Goal: Task Accomplishment & Management: Manage account settings

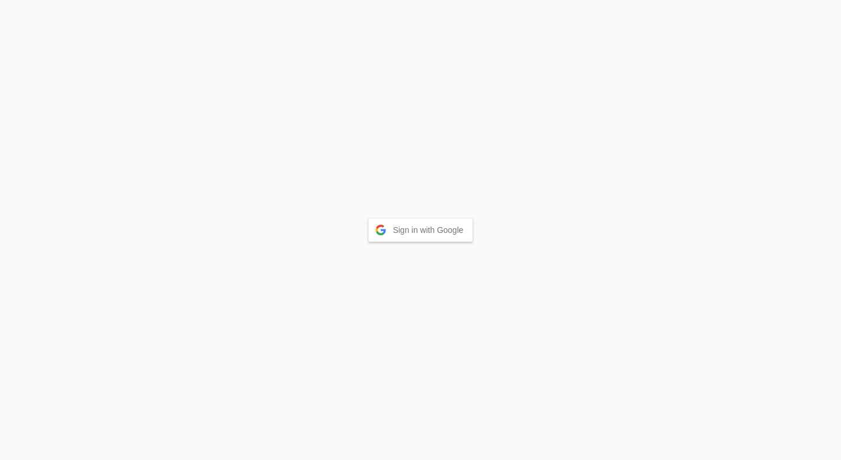
click at [425, 228] on button "Sign in with Google" at bounding box center [420, 229] width 104 height 23
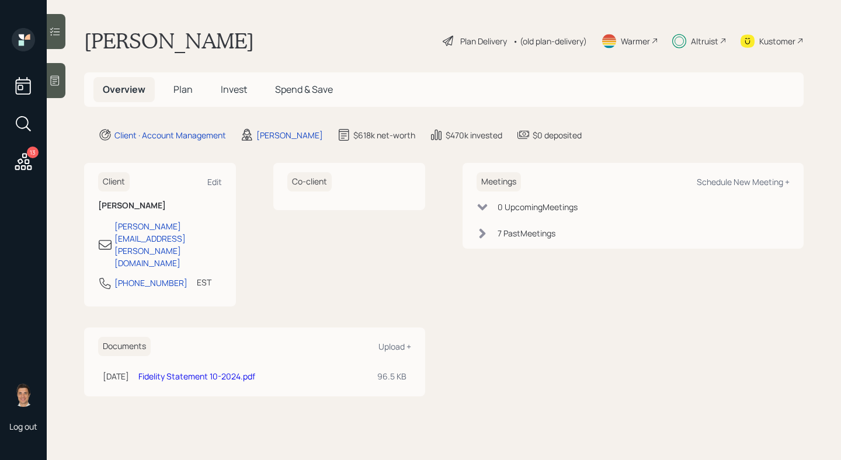
click at [229, 88] on span "Invest" at bounding box center [234, 89] width 26 height 13
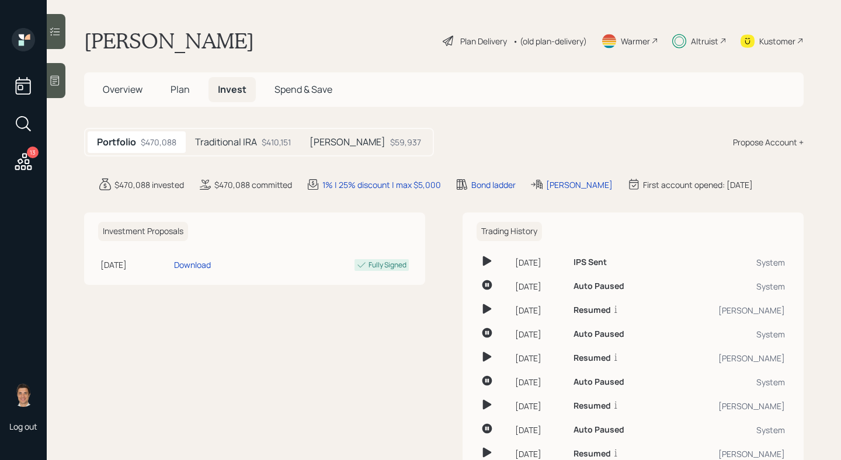
click at [250, 146] on h5 "Traditional IRA" at bounding box center [226, 142] width 62 height 11
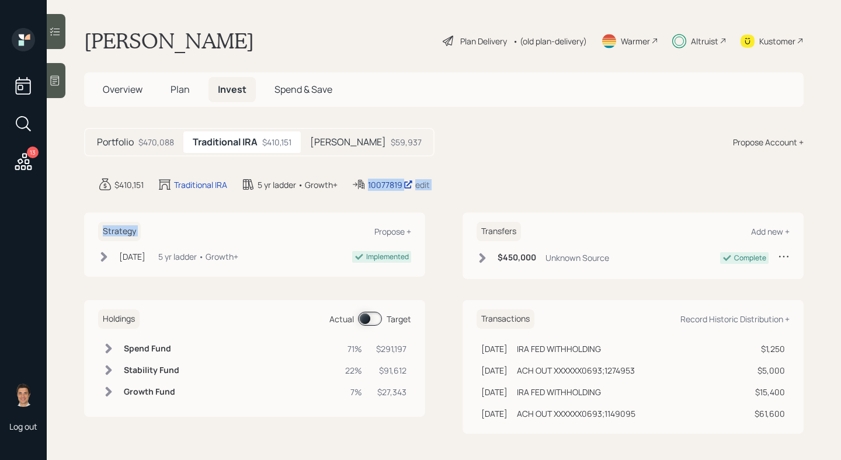
drag, startPoint x: 404, startPoint y: 194, endPoint x: 370, endPoint y: 184, distance: 35.3
click at [370, 184] on main "Vivian Antoine Plan Delivery • (old plan-delivery) Warmer Altruist Kustomer Ove…" at bounding box center [444, 230] width 794 height 460
click at [376, 205] on main "Vivian Antoine Plan Delivery • (old plan-delivery) Warmer Altruist Kustomer Ove…" at bounding box center [444, 230] width 794 height 460
drag, startPoint x: 370, startPoint y: 190, endPoint x: 403, endPoint y: 189, distance: 33.3
click at [403, 189] on div "10077819" at bounding box center [390, 185] width 45 height 12
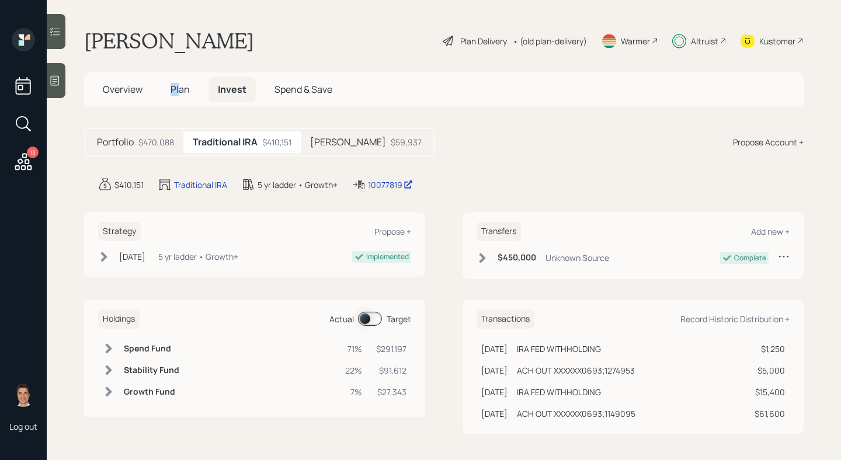
click at [180, 83] on span "Plan" at bounding box center [179, 89] width 19 height 13
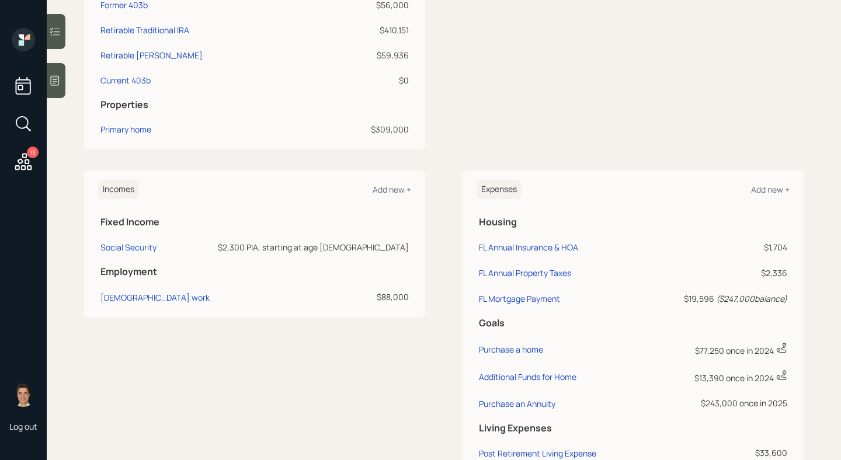
scroll to position [48, 0]
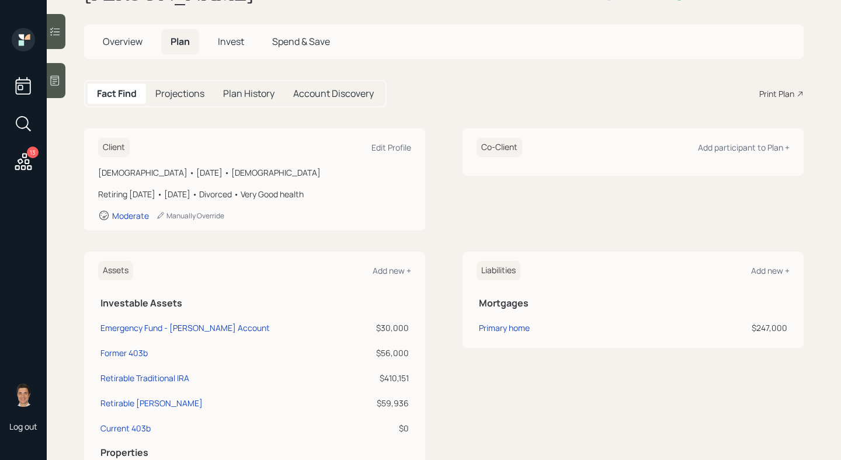
click at [221, 45] on span "Invest" at bounding box center [231, 41] width 26 height 13
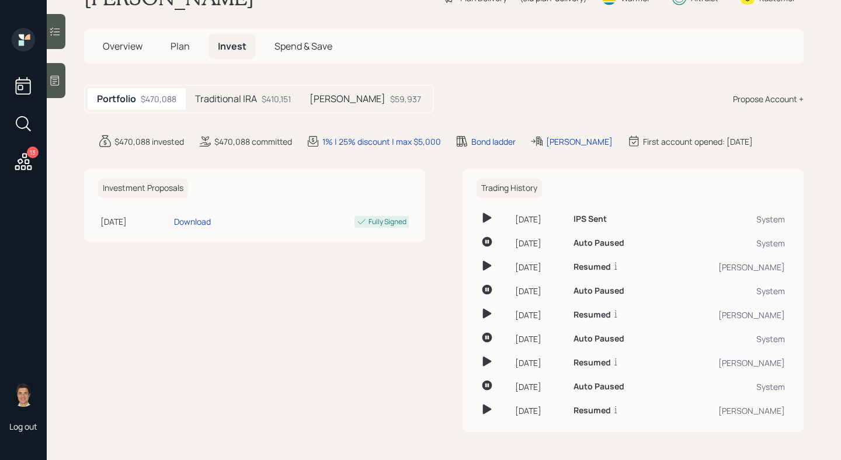
click at [135, 43] on span "Overview" at bounding box center [123, 46] width 40 height 13
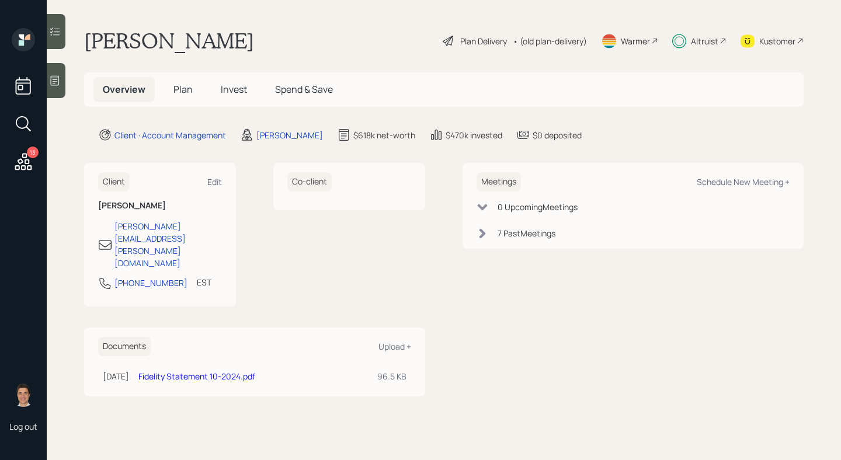
click at [236, 86] on span "Invest" at bounding box center [234, 89] width 26 height 13
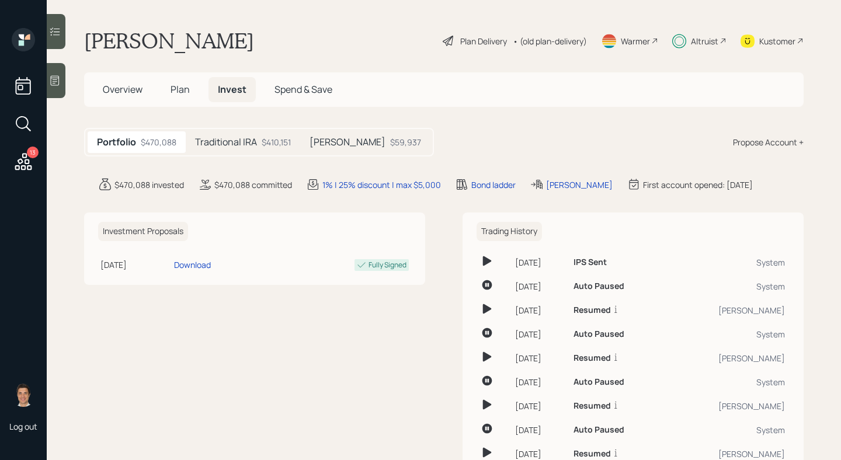
click at [235, 133] on div "Traditional IRA $410,151" at bounding box center [243, 142] width 114 height 22
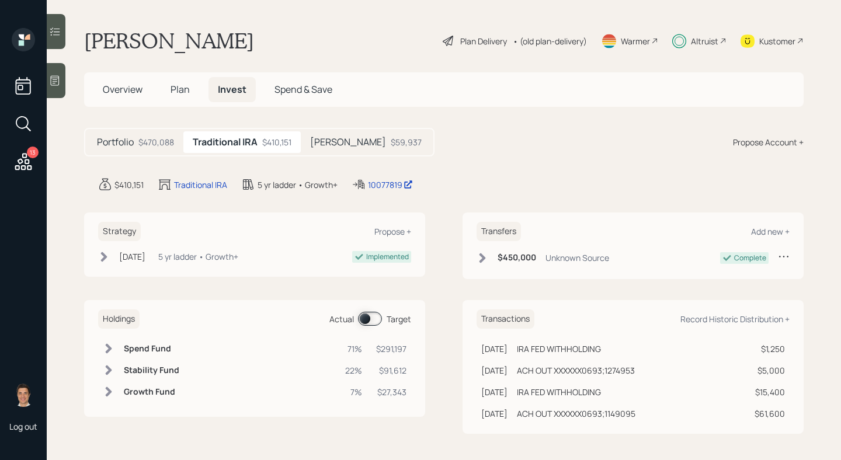
click at [161, 137] on div "$470,088" at bounding box center [156, 142] width 36 height 12
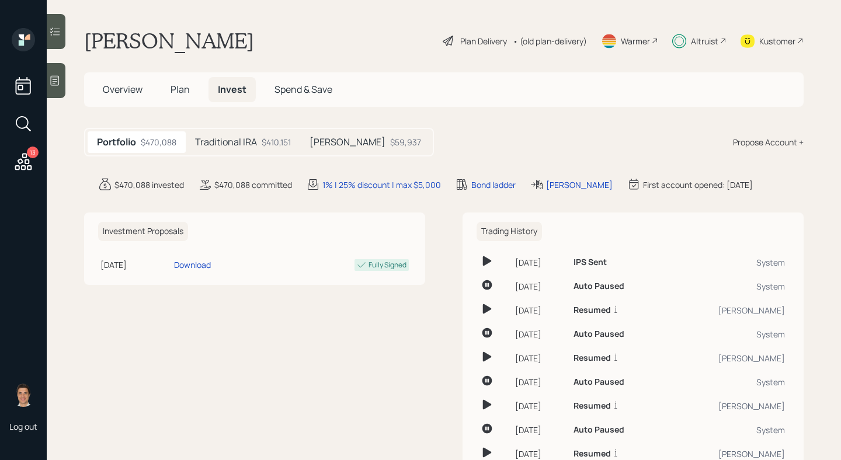
click at [243, 133] on div "Traditional IRA $410,151" at bounding box center [243, 142] width 114 height 22
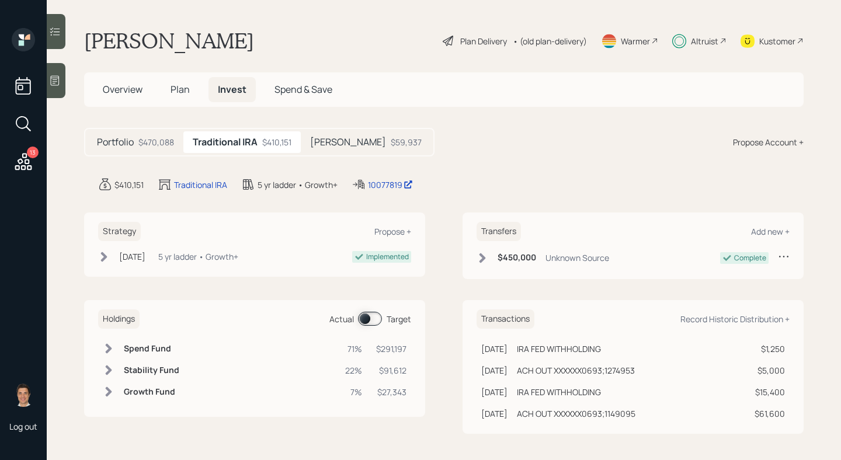
scroll to position [2, 0]
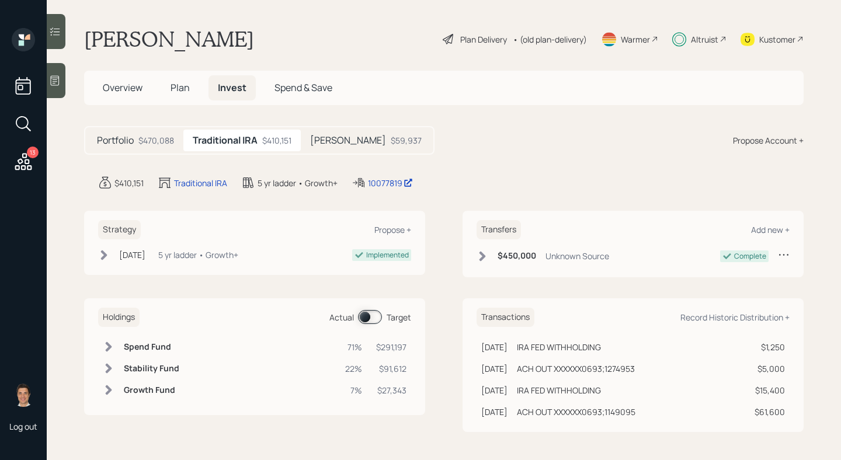
click at [134, 81] on span "Overview" at bounding box center [123, 87] width 40 height 13
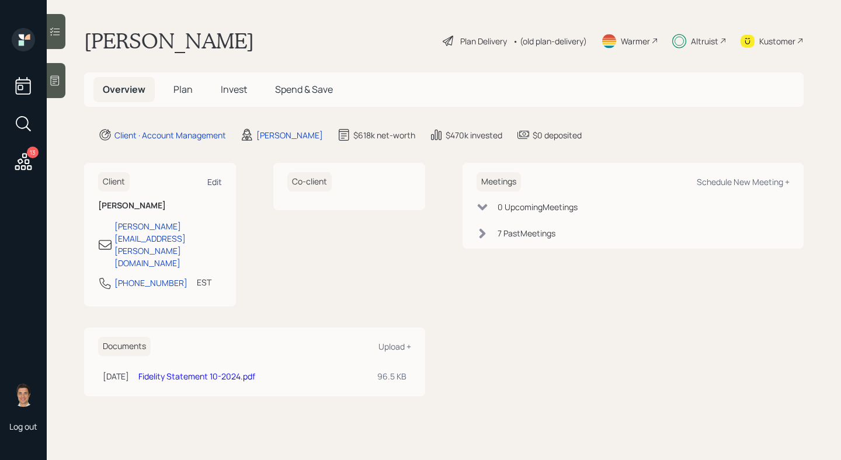
click at [211, 186] on div "Edit" at bounding box center [214, 181] width 15 height 11
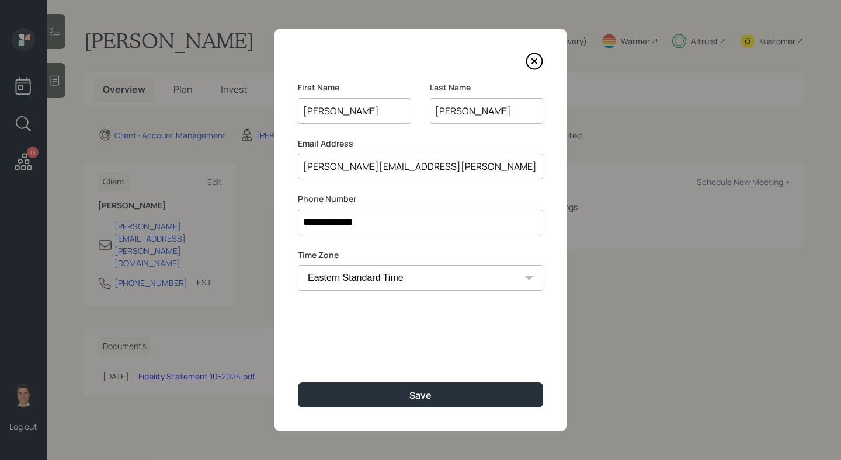
click at [542, 58] on icon at bounding box center [534, 62] width 18 height 18
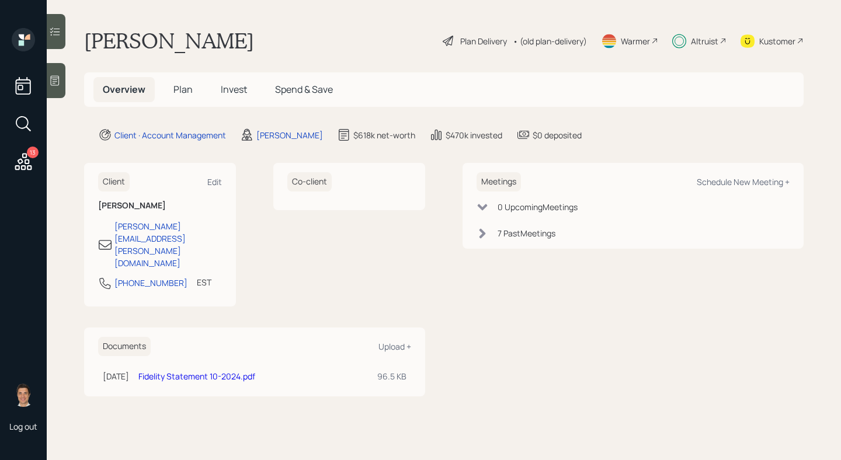
click at [179, 86] on span "Plan" at bounding box center [182, 89] width 19 height 13
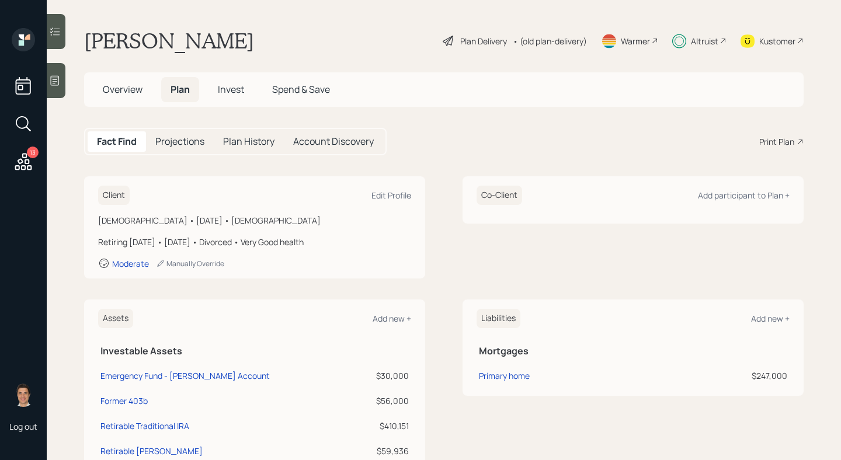
click at [182, 152] on div "Fact Find Projections Plan History Account Discovery" at bounding box center [235, 141] width 302 height 27
click at [183, 145] on h5 "Projections" at bounding box center [179, 141] width 49 height 11
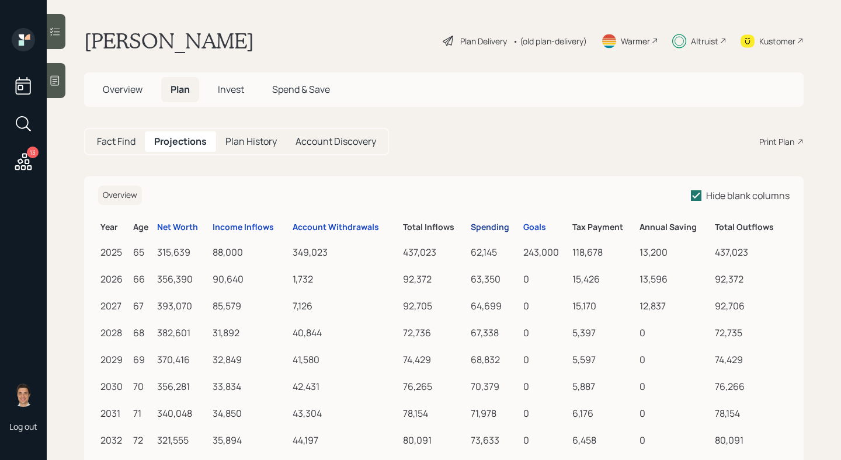
click at [490, 229] on div "Spending" at bounding box center [490, 227] width 39 height 10
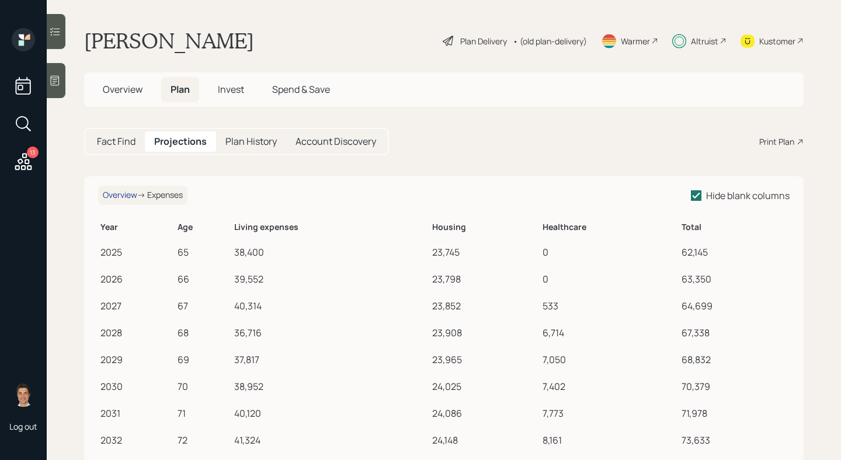
click at [119, 194] on div "Overview" at bounding box center [120, 195] width 34 height 10
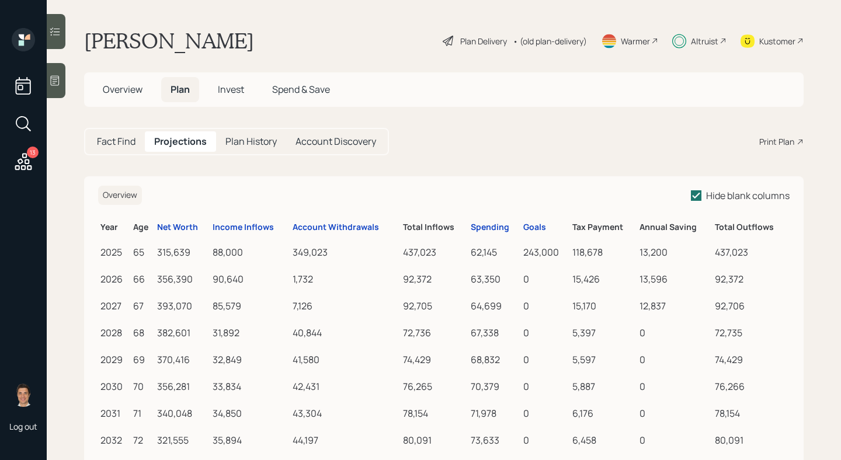
click at [133, 89] on span "Overview" at bounding box center [123, 89] width 40 height 13
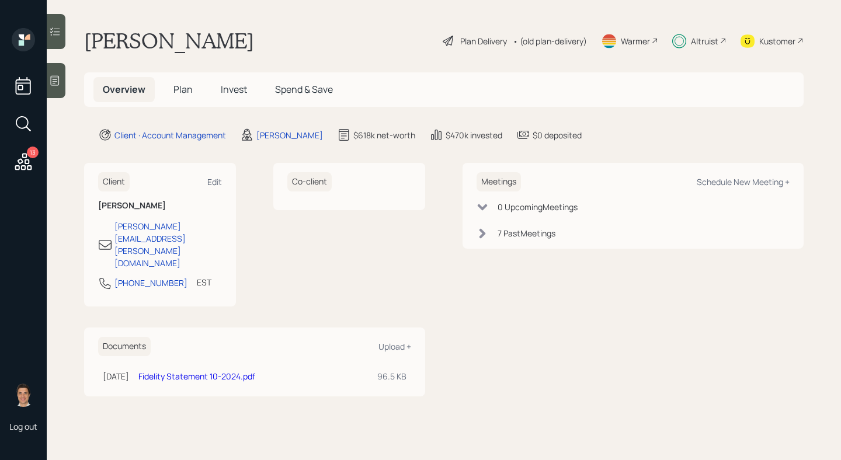
click at [180, 96] on span "Plan" at bounding box center [182, 89] width 19 height 13
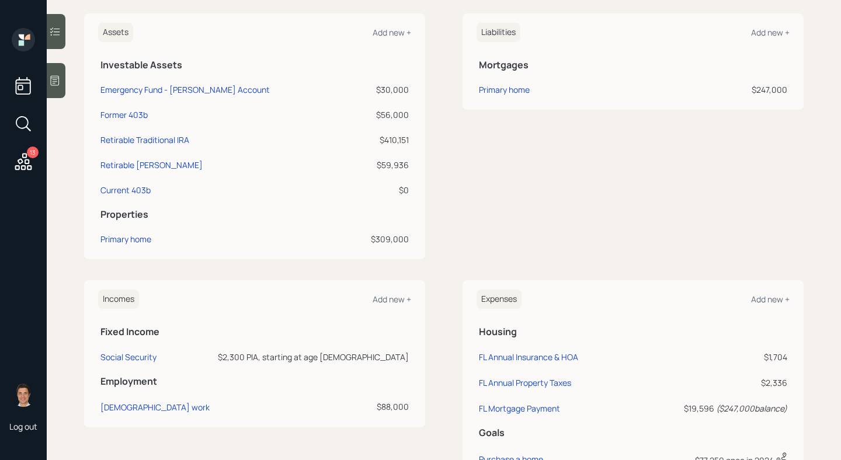
scroll to position [319, 0]
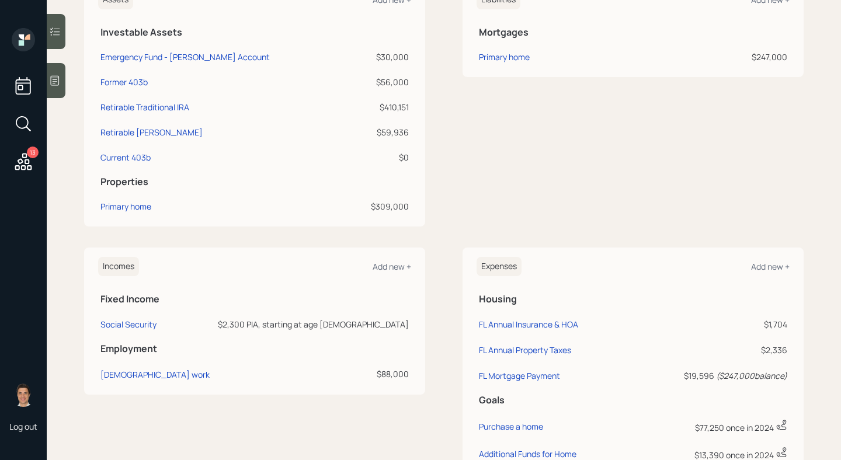
click at [550, 137] on div "Liabilities Add new + Mortgages Primary home $247,000" at bounding box center [632, 104] width 341 height 246
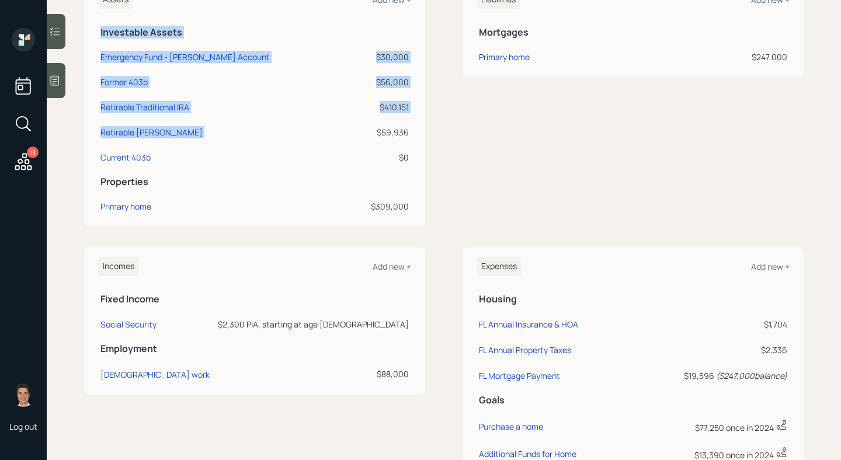
drag, startPoint x: 413, startPoint y: 134, endPoint x: 377, endPoint y: 134, distance: 36.8
click at [377, 134] on div "Assets Add new + Investable Assets Emergency Fund - Marcus Account $30,000 Form…" at bounding box center [254, 104] width 341 height 246
click at [409, 133] on td "$59,936" at bounding box center [380, 130] width 61 height 25
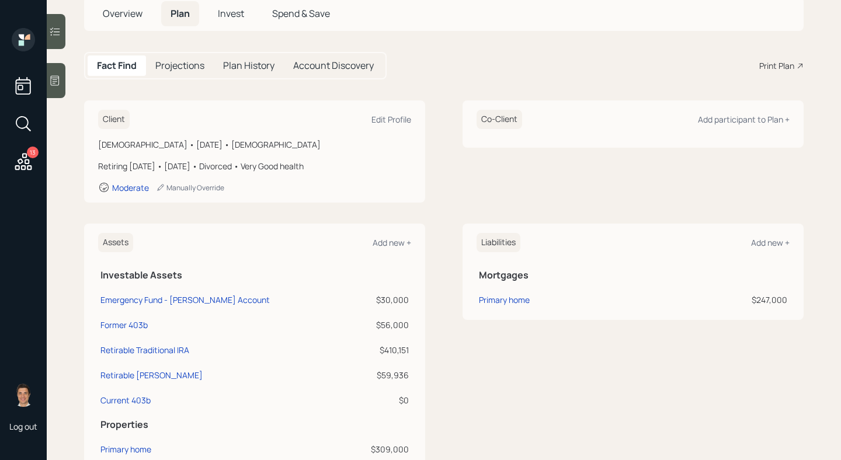
scroll to position [0, 0]
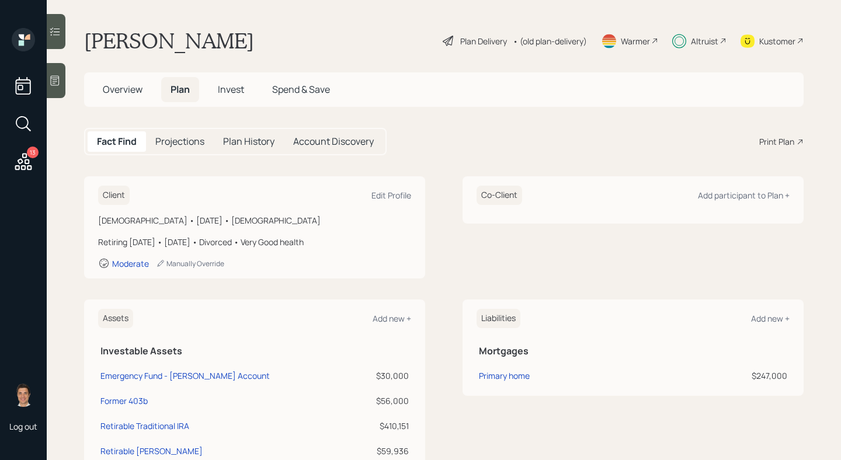
click at [240, 97] on h5 "Invest" at bounding box center [230, 89] width 45 height 25
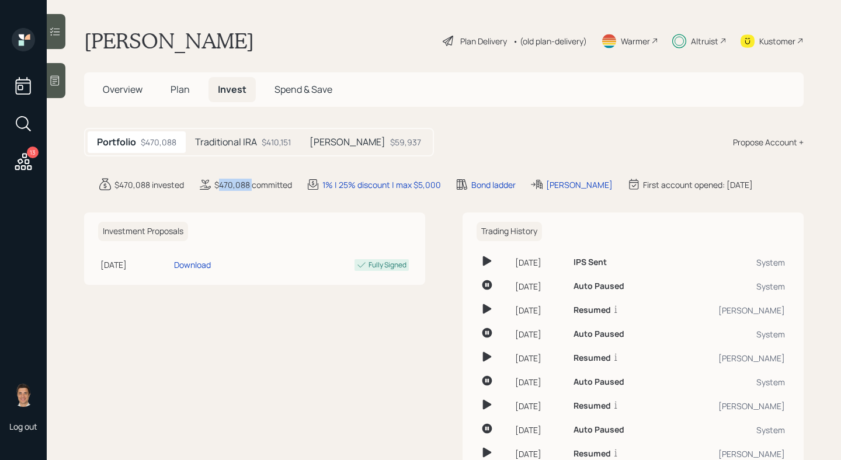
drag, startPoint x: 219, startPoint y: 186, endPoint x: 251, endPoint y: 186, distance: 32.1
click at [251, 186] on div "$470,088 committed" at bounding box center [253, 185] width 78 height 12
click at [288, 215] on div "Investment Proposals Nov 6, 2024 Wednesday, November 6, 2024 4:12 PM MST Downlo…" at bounding box center [254, 248] width 341 height 72
click at [225, 149] on div "Traditional IRA $410,151" at bounding box center [243, 142] width 114 height 22
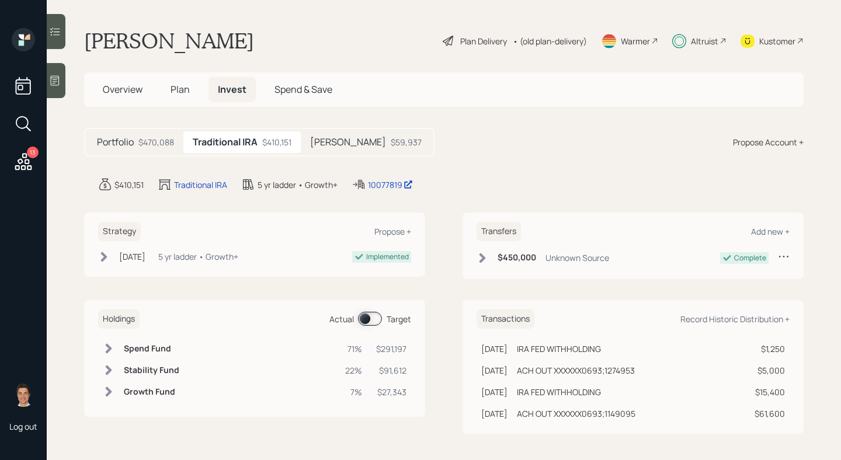
click at [189, 92] on span "Plan" at bounding box center [179, 89] width 19 height 13
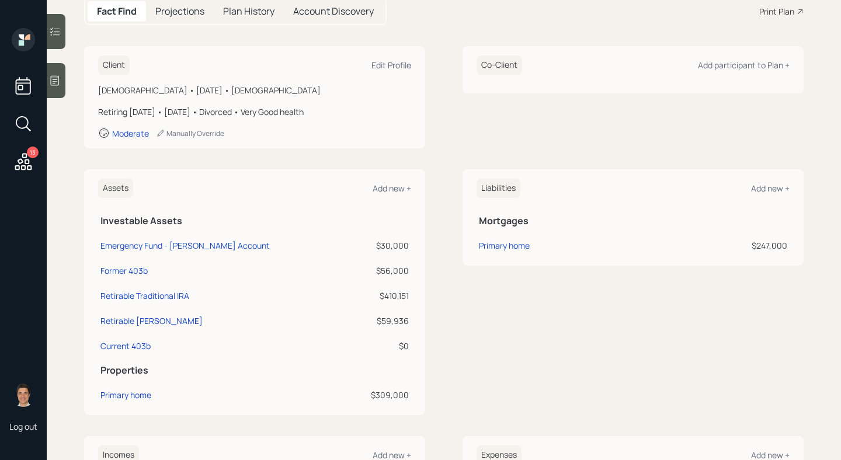
scroll to position [153, 0]
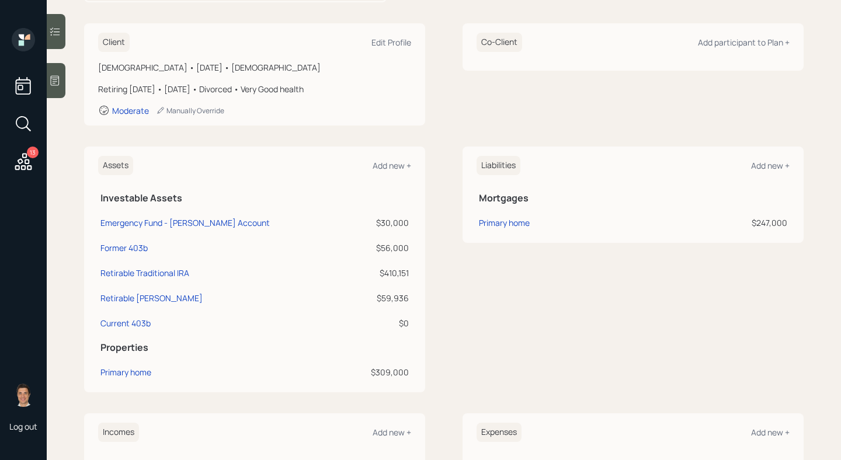
click at [391, 247] on div "$56,000" at bounding box center [380, 248] width 57 height 12
click at [350, 253] on td "$56,000" at bounding box center [380, 246] width 61 height 25
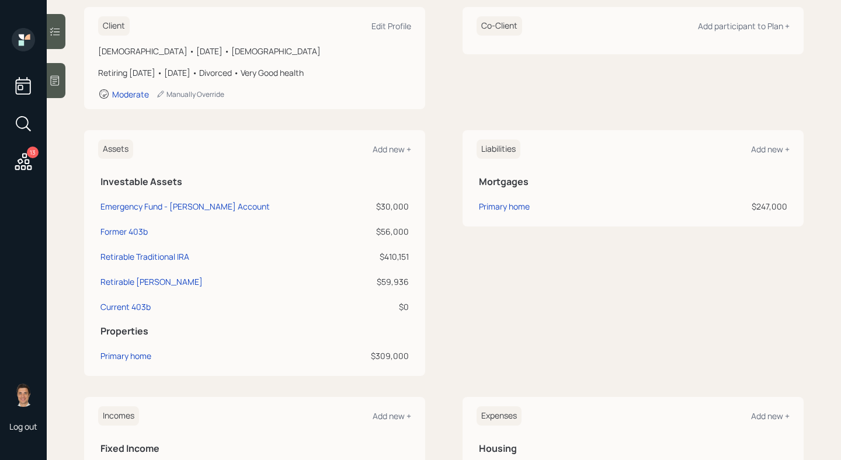
scroll to position [121, 0]
